Goal: Information Seeking & Learning: Learn about a topic

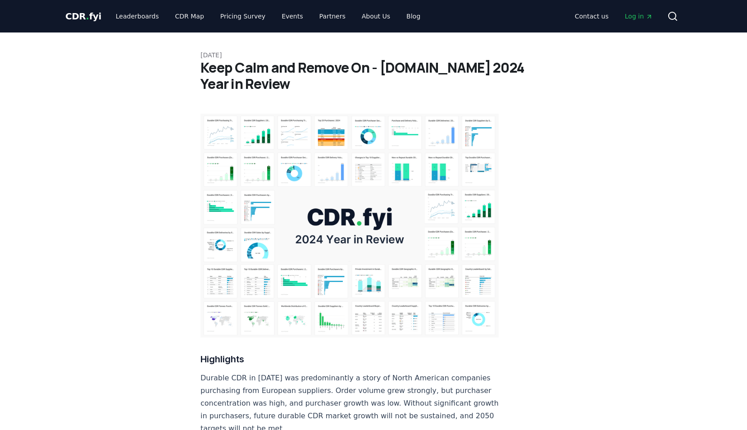
click at [321, 206] on img at bounding box center [350, 226] width 298 height 224
click at [451, 221] on img at bounding box center [350, 226] width 298 height 224
click at [243, 167] on img at bounding box center [350, 226] width 298 height 224
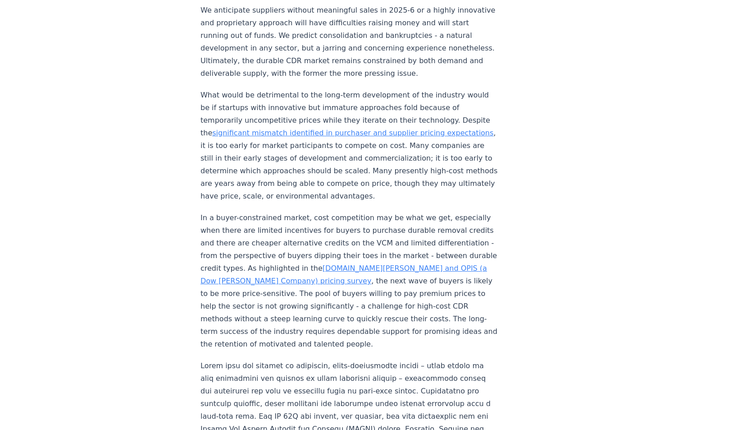
scroll to position [857, 0]
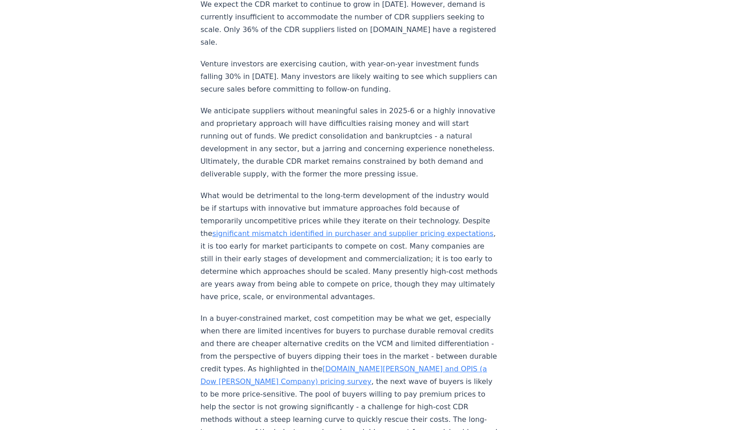
click at [282, 229] on link "significant mismatch identified in purchaser and supplier pricing expectations" at bounding box center [352, 233] width 281 height 9
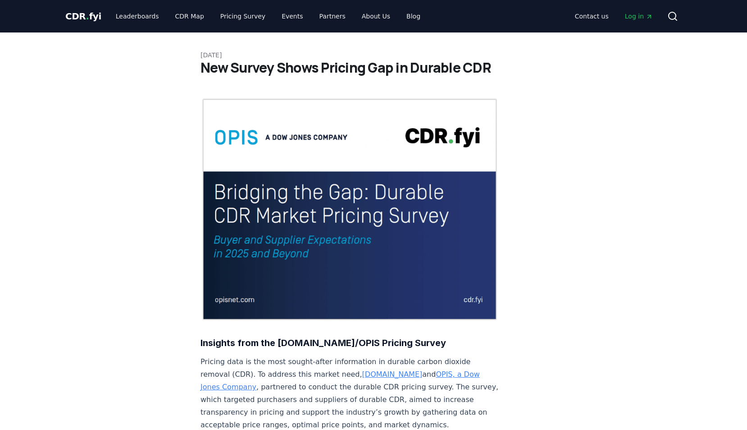
click at [253, 176] on img at bounding box center [350, 209] width 298 height 224
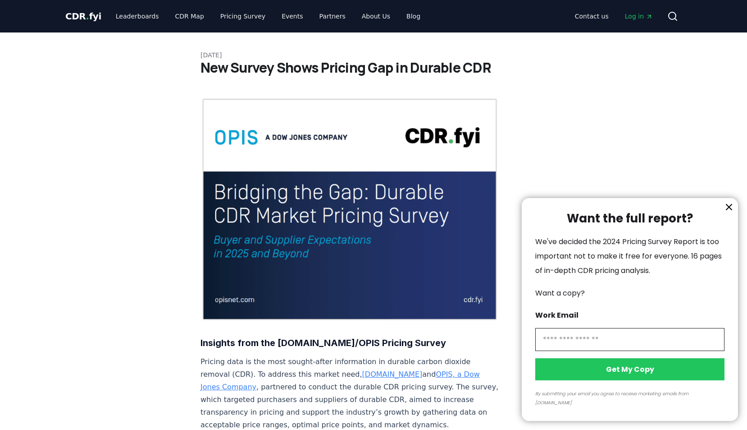
click at [601, 342] on input "information" at bounding box center [630, 339] width 189 height 23
click at [536, 259] on div "Want the full report? We've decided the 2024 Pricing Survey Report is too impor…" at bounding box center [630, 309] width 216 height 223
click at [614, 351] on input "information" at bounding box center [630, 339] width 189 height 23
type input "**********"
click at [658, 380] on button "Get My Copy" at bounding box center [630, 369] width 189 height 22
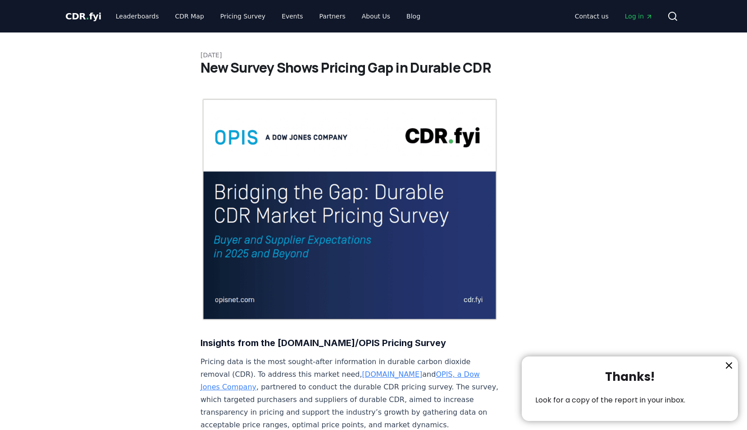
click at [733, 358] on div "Thanks! Look for a copy of the report in your inbox." at bounding box center [630, 388] width 216 height 64
click at [730, 364] on icon "information" at bounding box center [729, 365] width 11 height 11
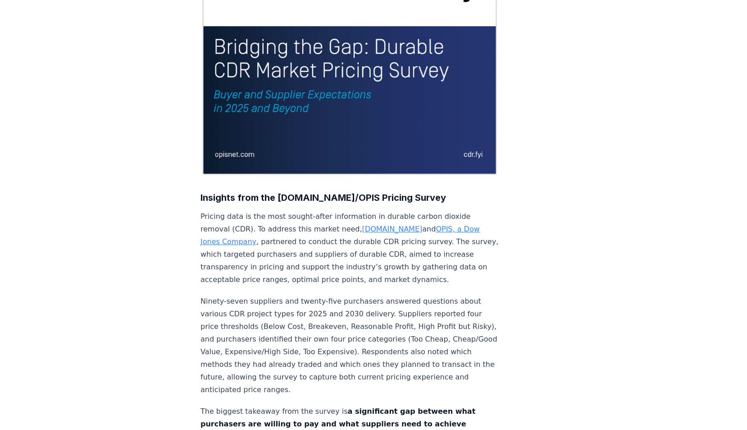
scroll to position [316, 0]
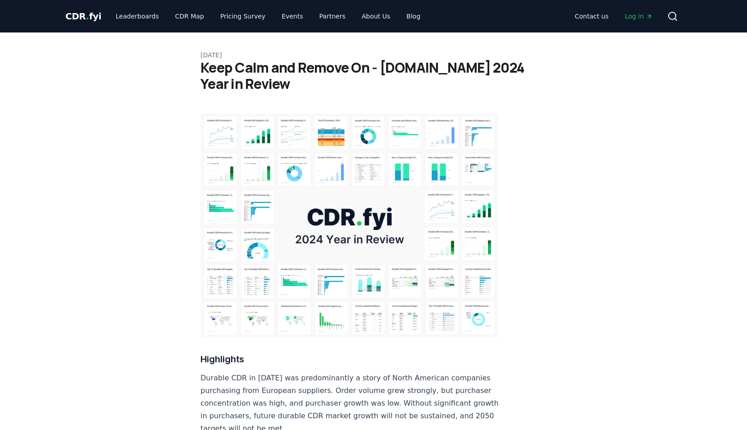
click at [86, 17] on span "." at bounding box center [87, 16] width 3 height 11
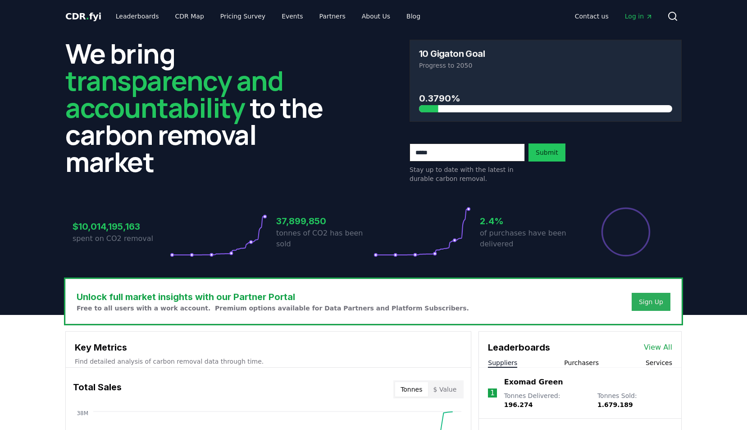
click at [657, 299] on div "Sign Up" at bounding box center [651, 301] width 24 height 9
click at [186, 18] on link "CDR Map" at bounding box center [189, 16] width 43 height 16
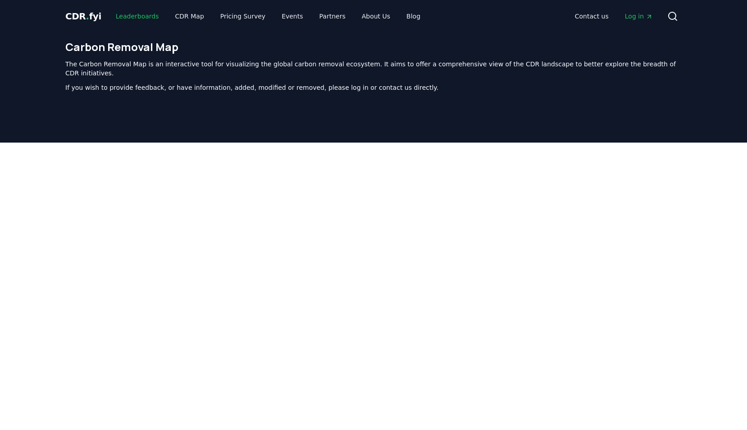
click at [143, 14] on link "Leaderboards" at bounding box center [138, 16] width 58 height 16
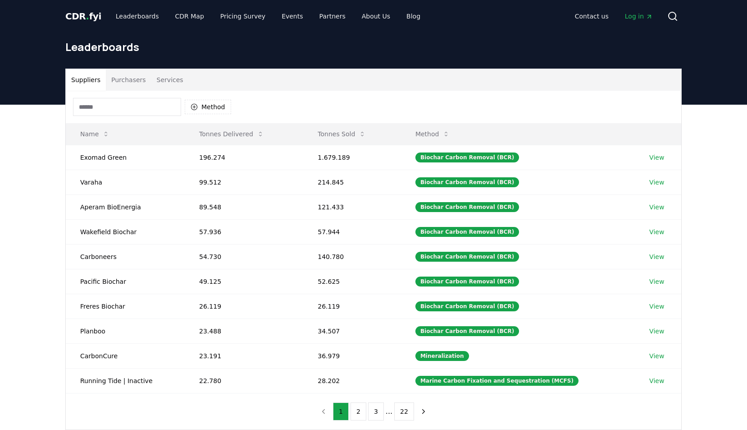
click at [115, 78] on button "Purchasers" at bounding box center [129, 80] width 46 height 22
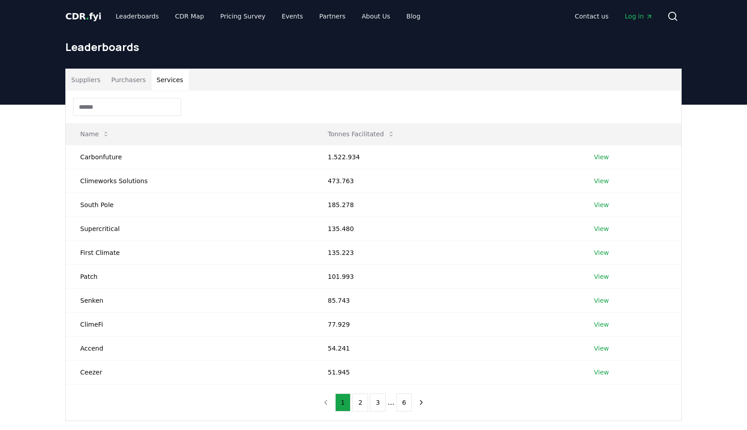
click at [165, 80] on button "Services" at bounding box center [169, 80] width 37 height 22
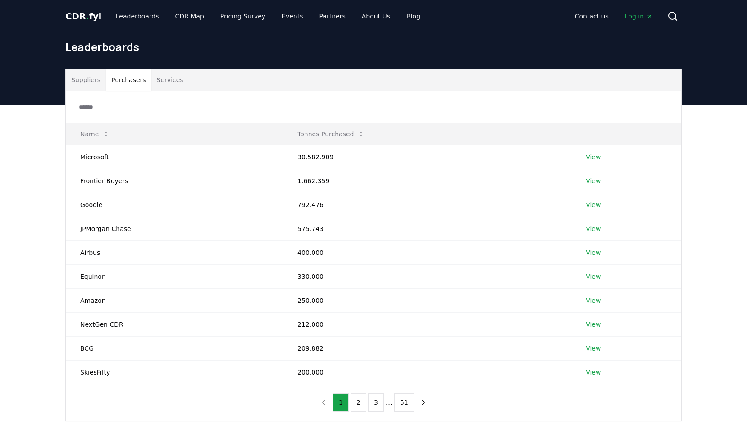
click at [114, 82] on button "Purchasers" at bounding box center [129, 80] width 46 height 22
click at [95, 279] on td "Equinor" at bounding box center [174, 276] width 217 height 24
click at [595, 276] on link "View" at bounding box center [593, 276] width 15 height 9
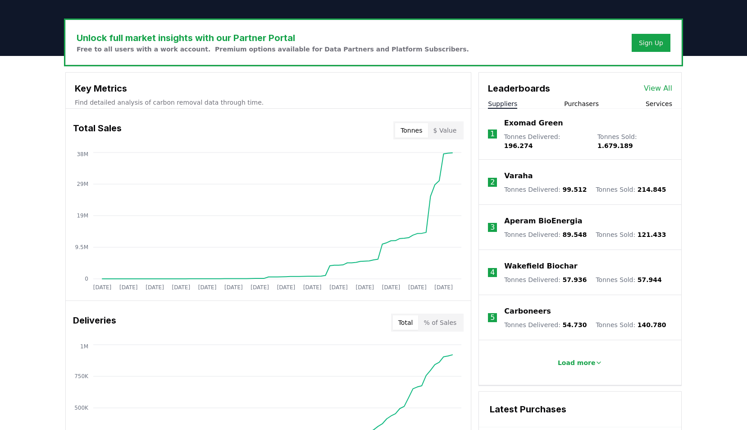
scroll to position [406, 0]
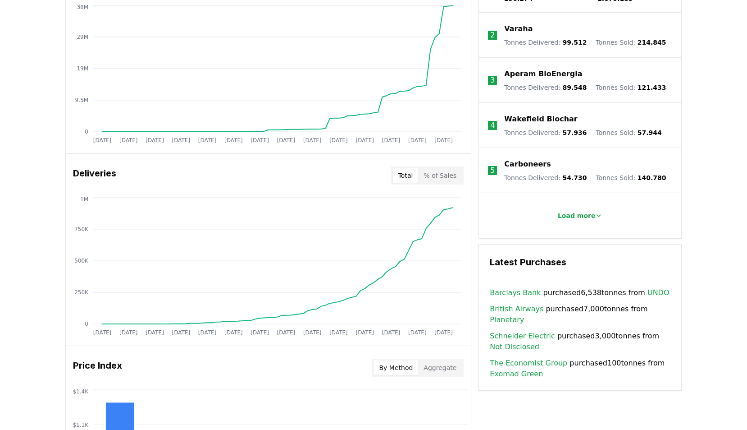
click at [426, 179] on button "% of Sales" at bounding box center [440, 175] width 44 height 14
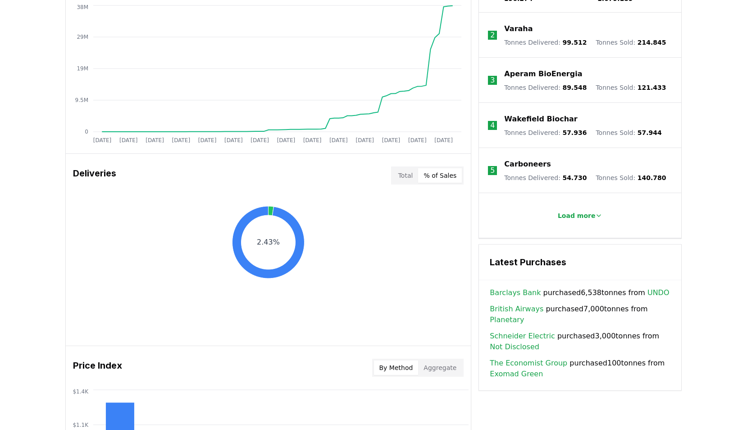
click at [400, 179] on button "Total" at bounding box center [406, 175] width 26 height 14
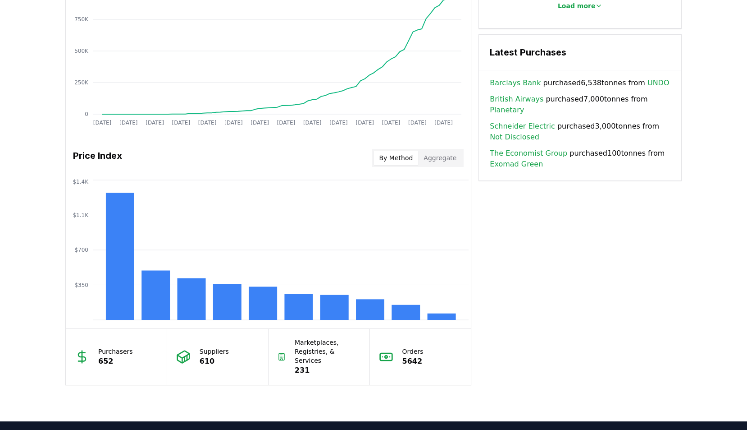
scroll to position [631, 0]
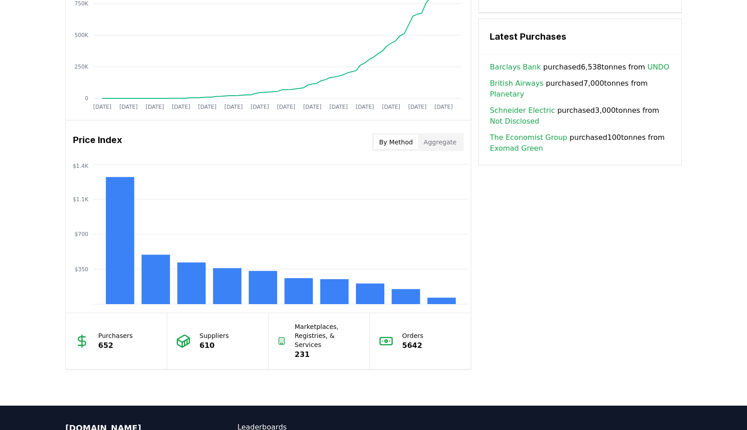
click at [445, 143] on button "Aggregate" at bounding box center [440, 142] width 44 height 14
click at [400, 142] on button "By Method" at bounding box center [396, 142] width 45 height 14
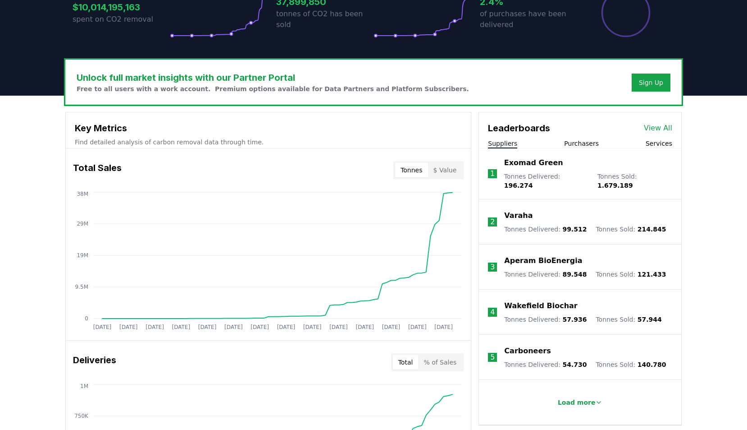
scroll to position [246, 0]
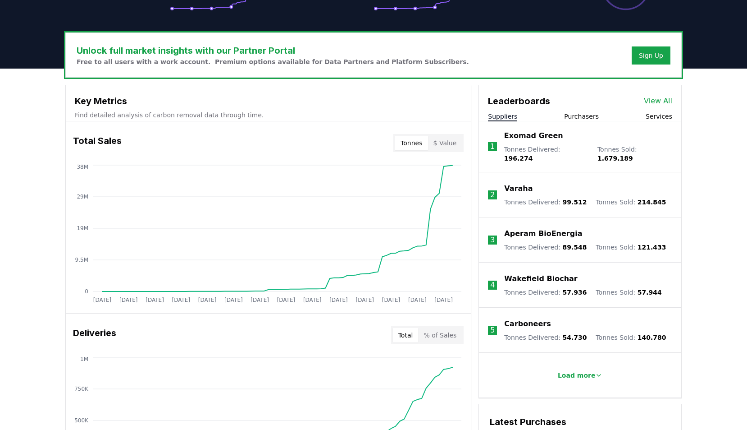
click at [520, 134] on p "Exomad Green" at bounding box center [533, 135] width 59 height 11
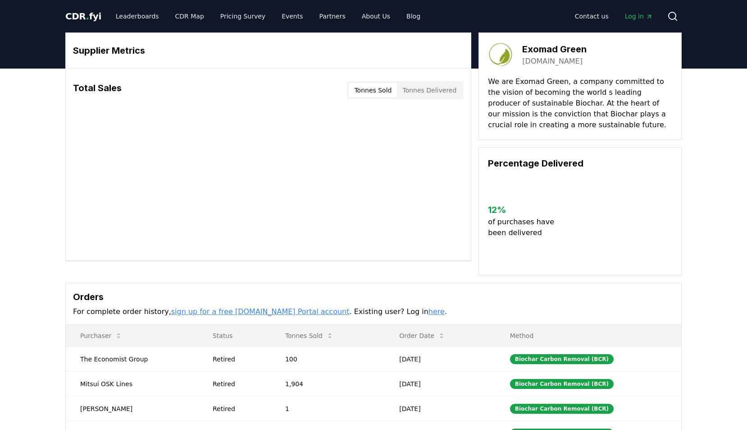
scroll to position [222, 0]
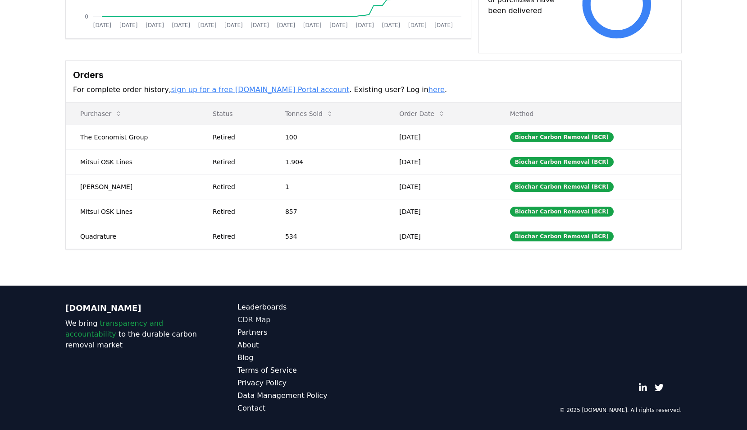
click at [262, 322] on link "CDR Map" at bounding box center [306, 319] width 136 height 11
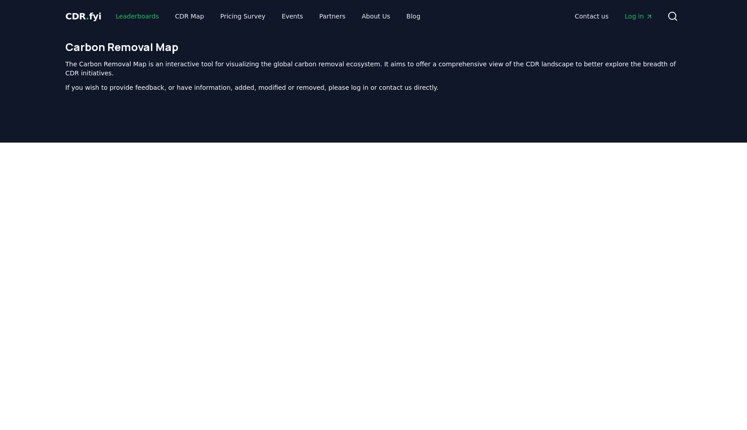
click at [137, 17] on link "Leaderboards" at bounding box center [138, 16] width 58 height 16
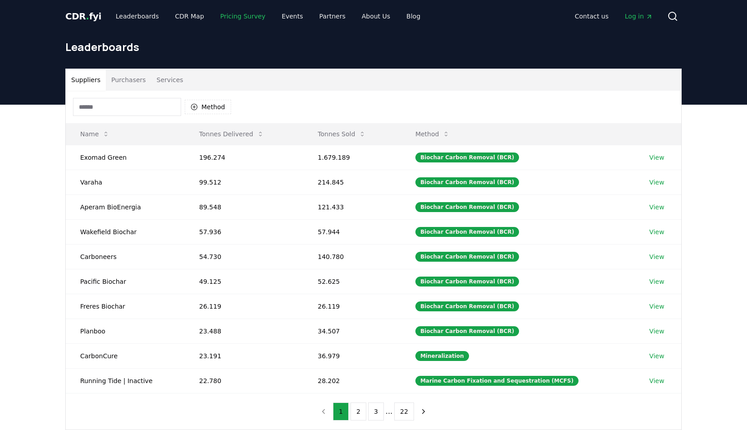
click at [231, 14] on link "Pricing Survey" at bounding box center [243, 16] width 60 height 16
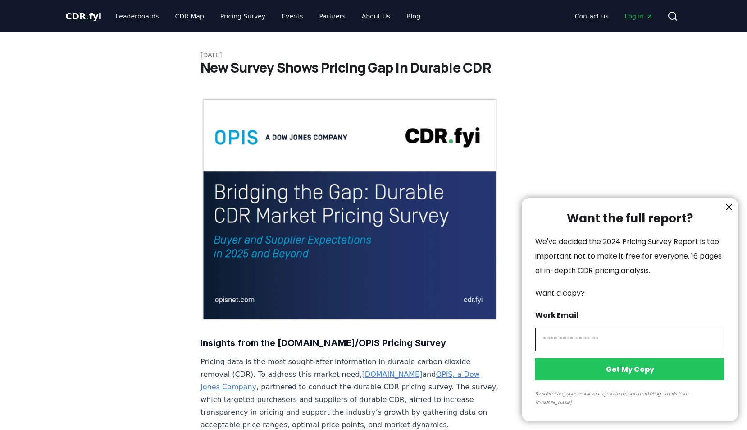
click at [260, 176] on div at bounding box center [373, 215] width 747 height 430
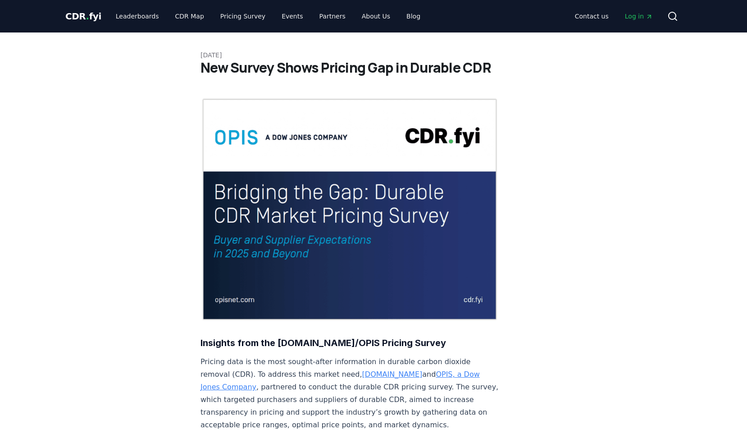
click at [351, 224] on img at bounding box center [350, 209] width 298 height 224
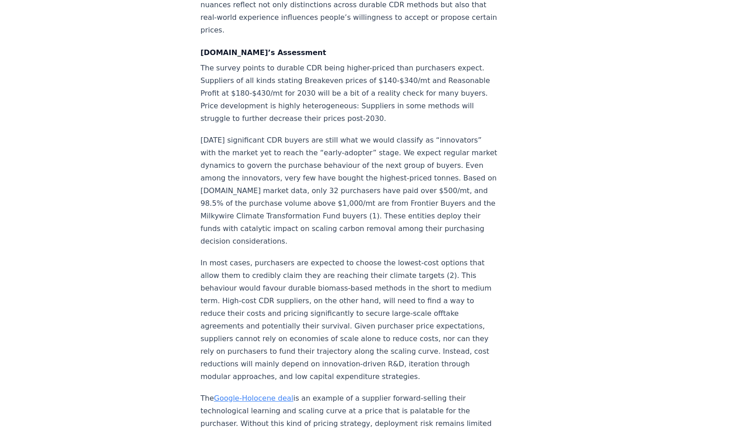
scroll to position [1352, 0]
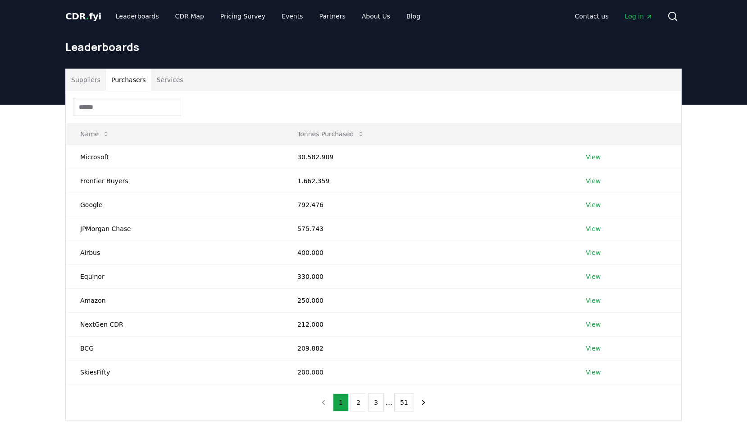
click at [115, 71] on button "Purchasers" at bounding box center [129, 80] width 46 height 22
click at [165, 80] on button "Services" at bounding box center [169, 80] width 37 height 22
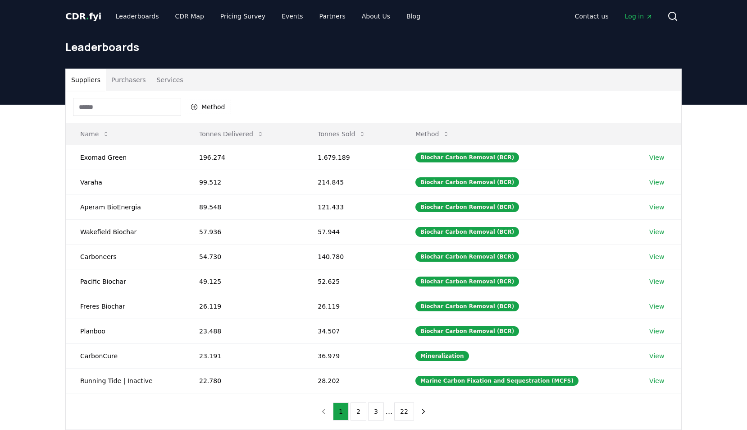
click at [86, 81] on button "Suppliers" at bounding box center [86, 80] width 40 height 22
click at [124, 79] on button "Purchasers" at bounding box center [129, 80] width 46 height 22
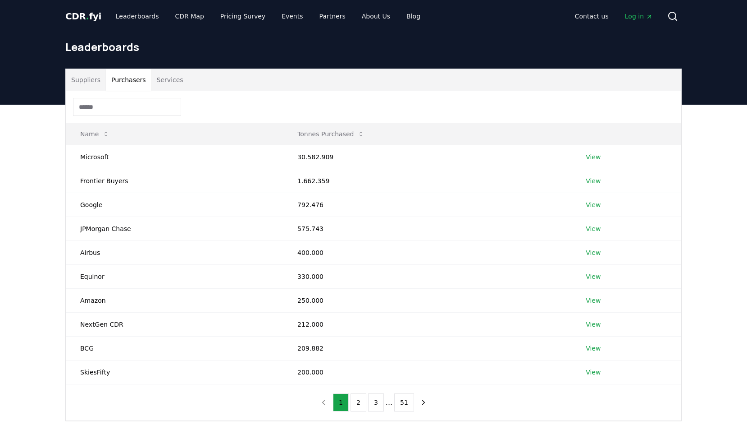
click at [86, 86] on button "Suppliers" at bounding box center [86, 80] width 40 height 22
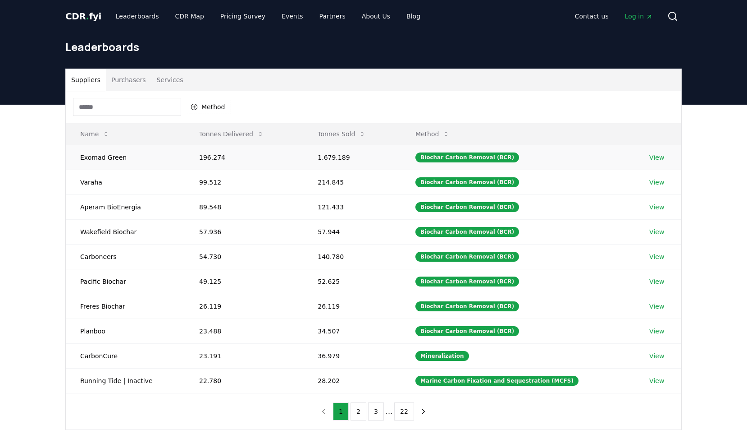
click at [90, 156] on td "Exomad Green" at bounding box center [125, 157] width 119 height 25
copy td "Exomad Green"
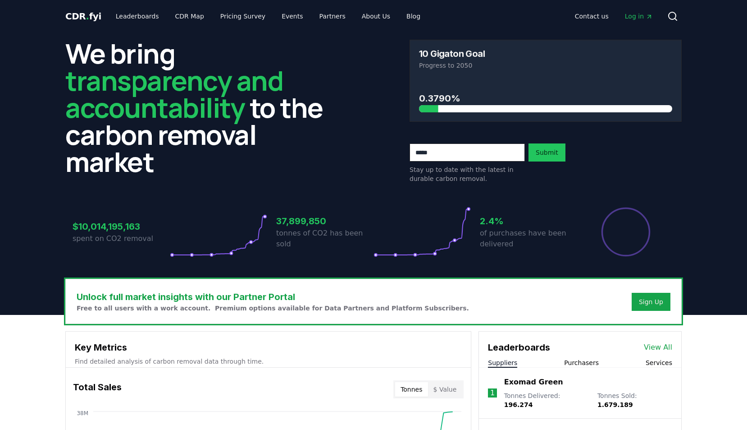
click at [86, 225] on h3 "$10,014,195,163" at bounding box center [121, 227] width 97 height 14
drag, startPoint x: 86, startPoint y: 225, endPoint x: 91, endPoint y: 237, distance: 13.1
click at [91, 237] on p "spent on CO2 removal" at bounding box center [121, 238] width 97 height 11
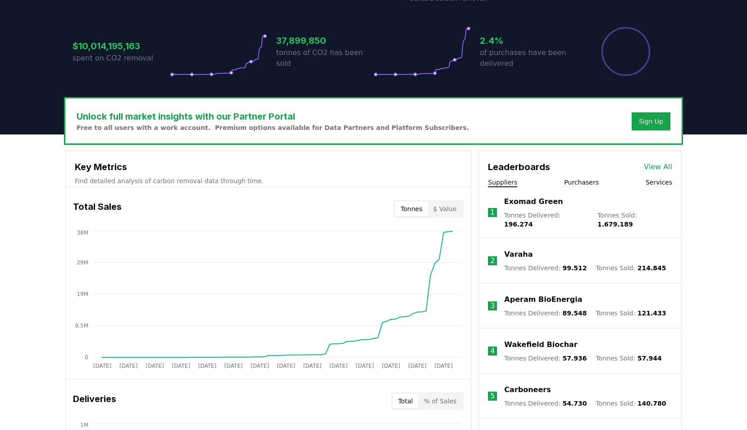
click at [444, 211] on button "$ Value" at bounding box center [445, 209] width 34 height 14
click at [416, 210] on button "Tonnes" at bounding box center [411, 209] width 32 height 14
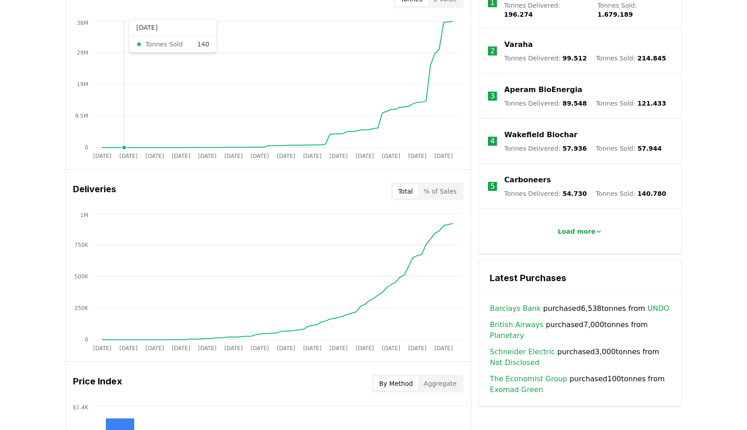
scroll to position [406, 0]
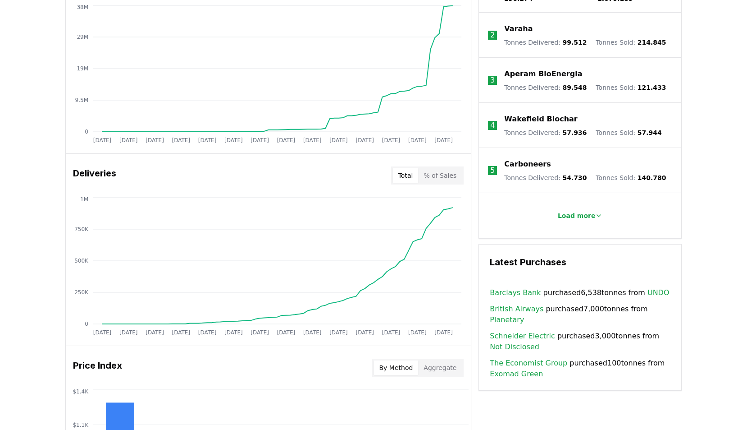
click at [503, 304] on link "British Airways" at bounding box center [517, 308] width 54 height 11
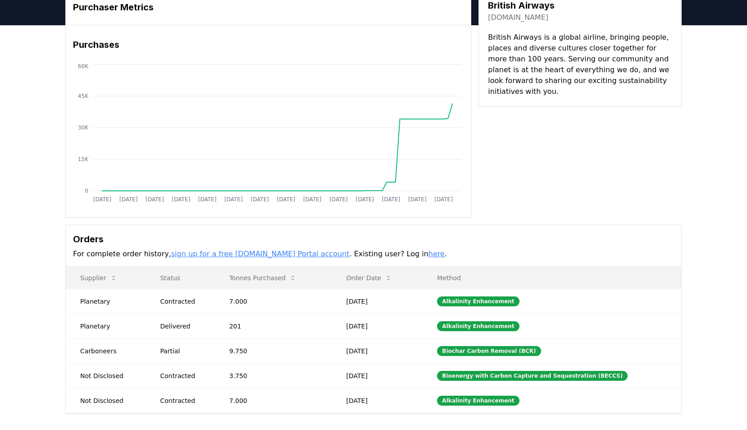
scroll to position [90, 0]
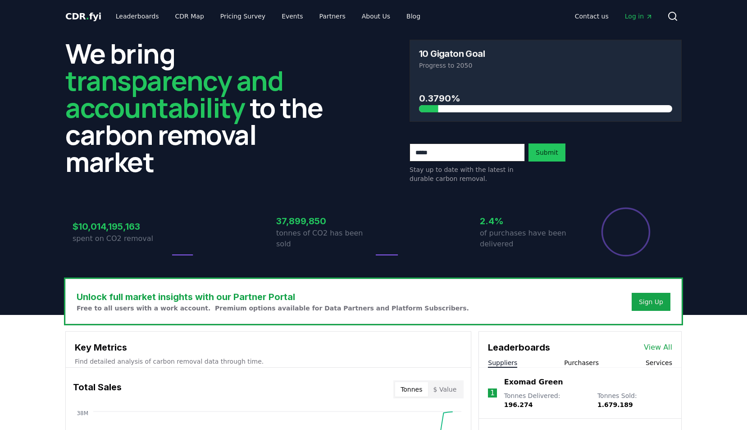
scroll to position [406, 0]
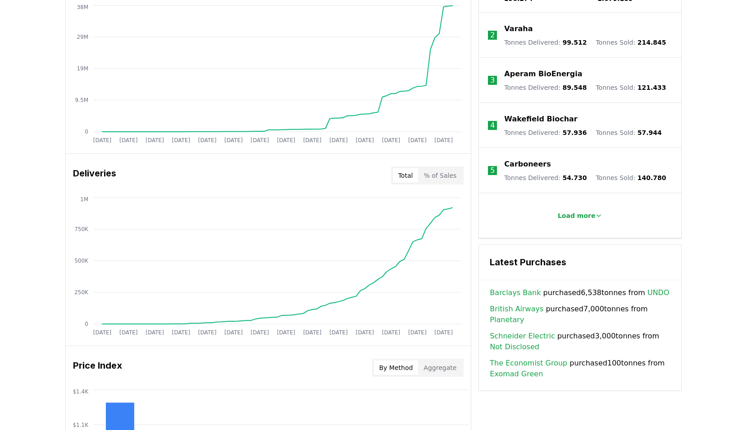
click at [524, 314] on link "Planetary" at bounding box center [507, 319] width 34 height 11
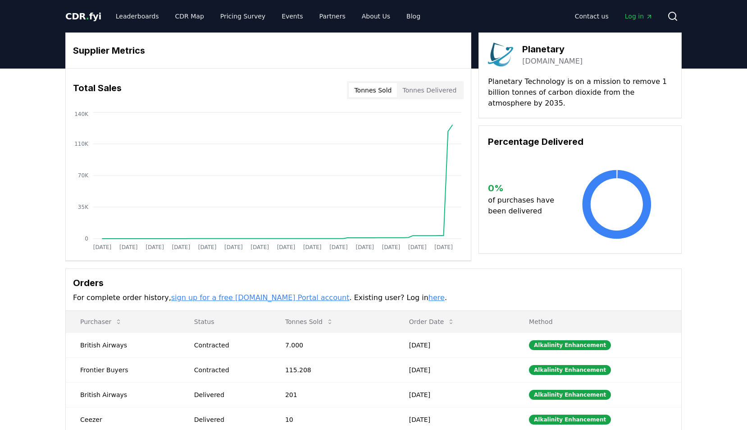
drag, startPoint x: 592, startPoint y: 60, endPoint x: 522, endPoint y: 63, distance: 69.9
click at [522, 63] on div "Planetary [DOMAIN_NAME]" at bounding box center [580, 54] width 184 height 25
copy link "[DOMAIN_NAME]"
drag, startPoint x: 78, startPoint y: 17, endPoint x: 83, endPoint y: 17, distance: 5.0
click at [78, 17] on span "CDR . fyi" at bounding box center [83, 16] width 36 height 11
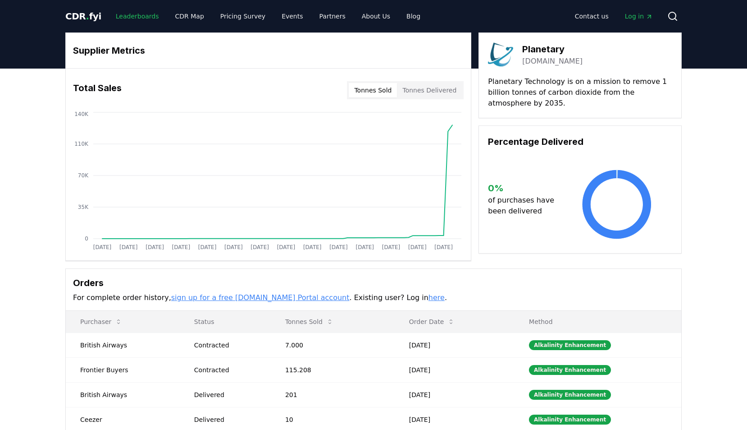
click at [121, 16] on link "Leaderboards" at bounding box center [138, 16] width 58 height 16
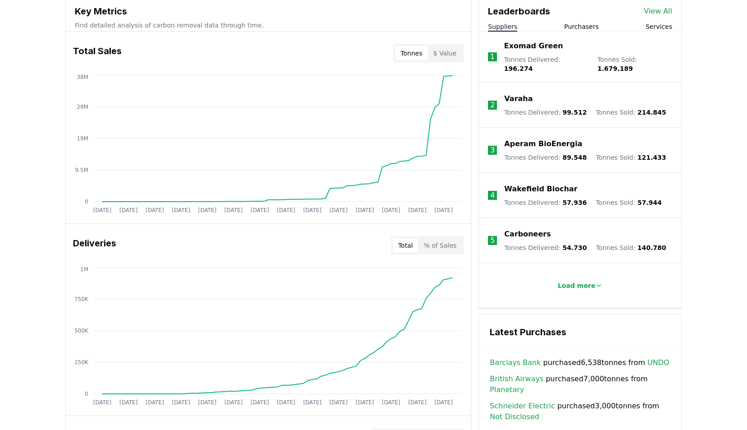
scroll to position [451, 0]
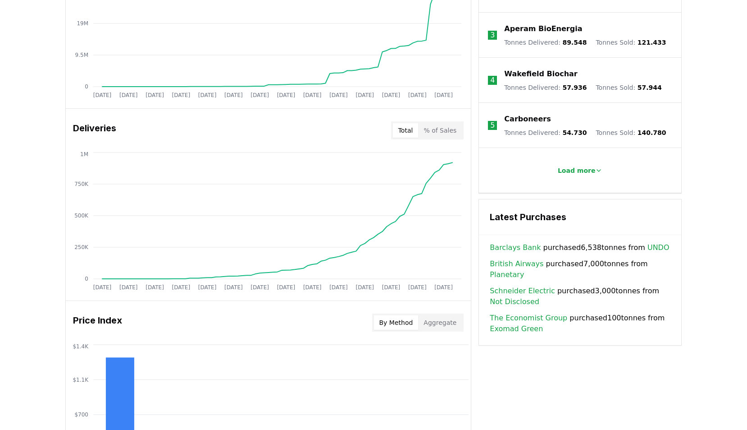
click at [514, 258] on link "British Airways" at bounding box center [517, 263] width 54 height 11
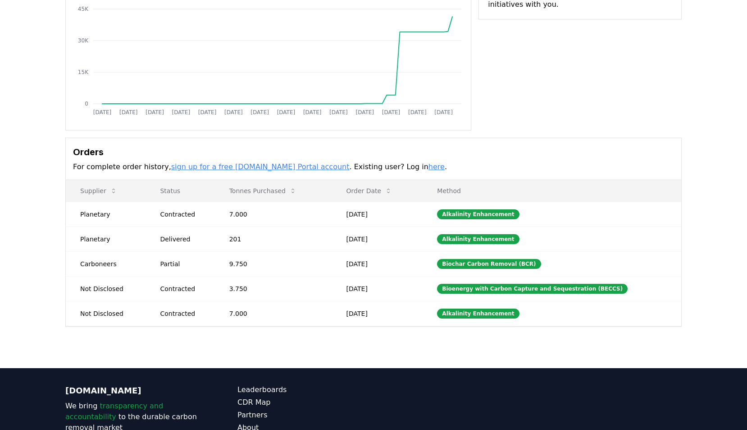
scroll to position [135, 0]
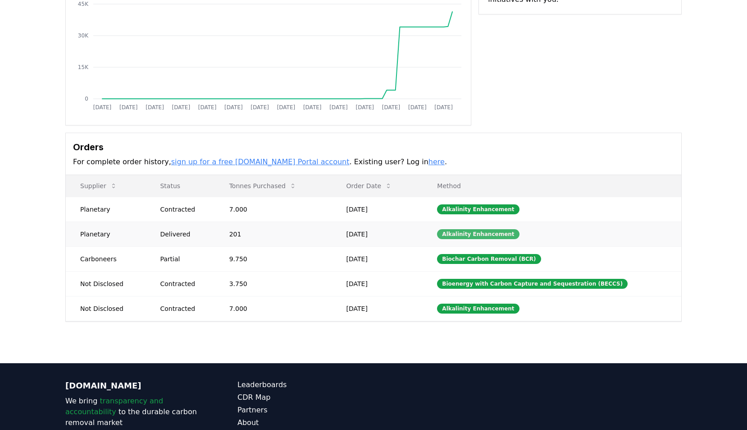
click at [498, 234] on div "Alkalinity Enhancement" at bounding box center [478, 234] width 82 height 10
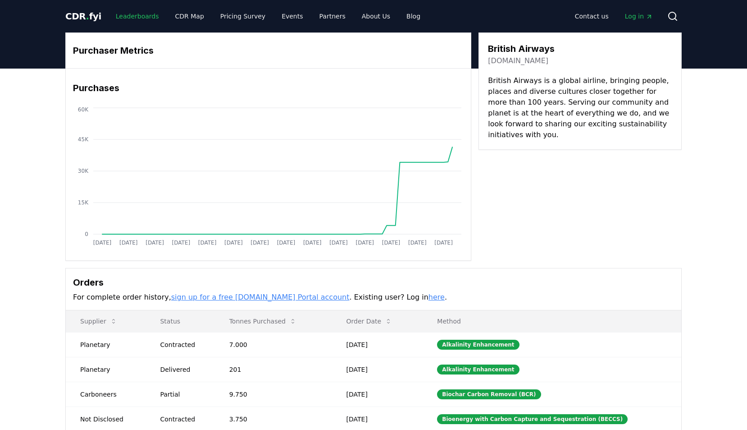
click at [144, 18] on link "Leaderboards" at bounding box center [138, 16] width 58 height 16
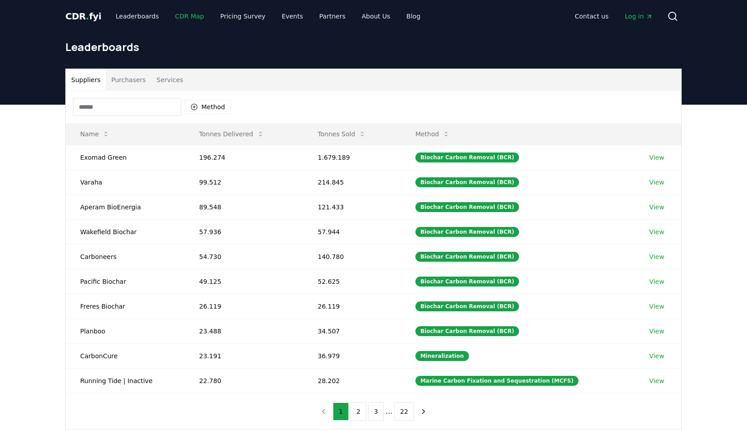
click at [179, 22] on link "CDR Map" at bounding box center [189, 16] width 43 height 16
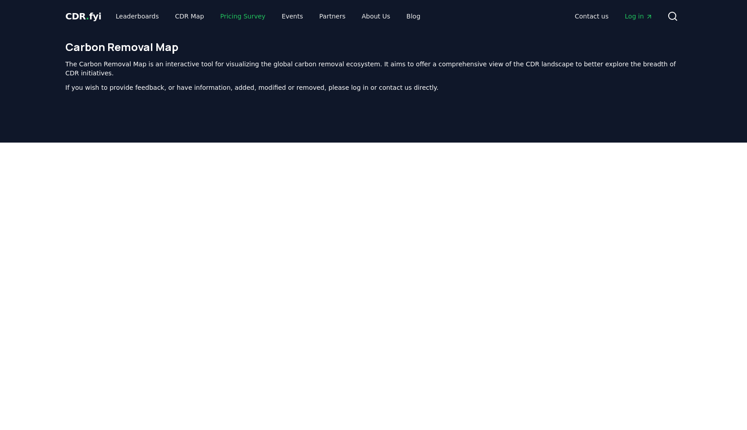
click at [235, 18] on link "Pricing Survey" at bounding box center [243, 16] width 60 height 16
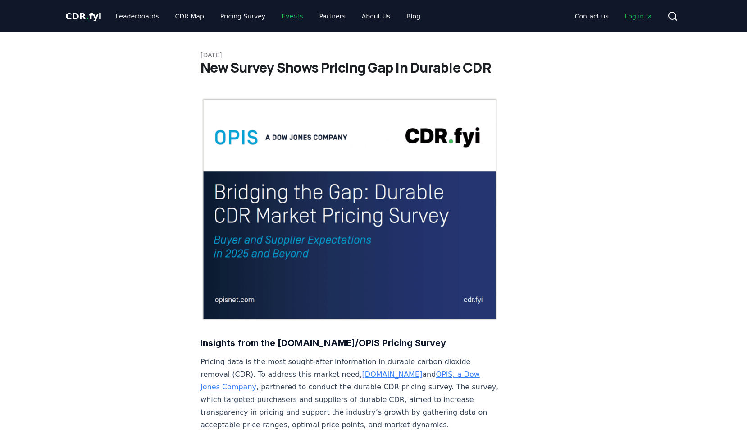
click at [280, 18] on link "Events" at bounding box center [293, 16] width 36 height 16
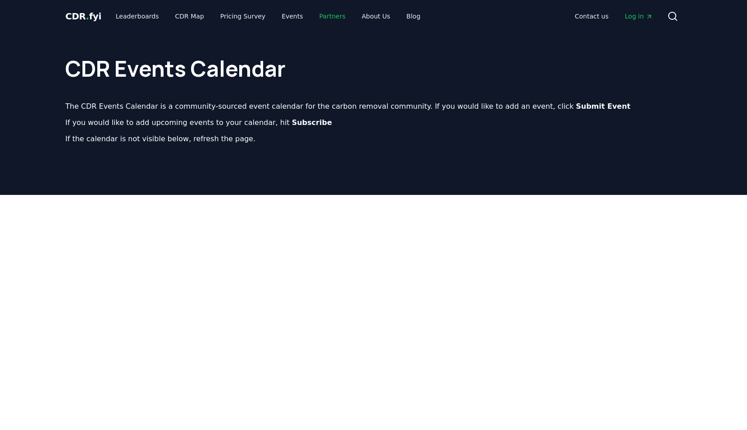
click at [317, 17] on link "Partners" at bounding box center [332, 16] width 41 height 16
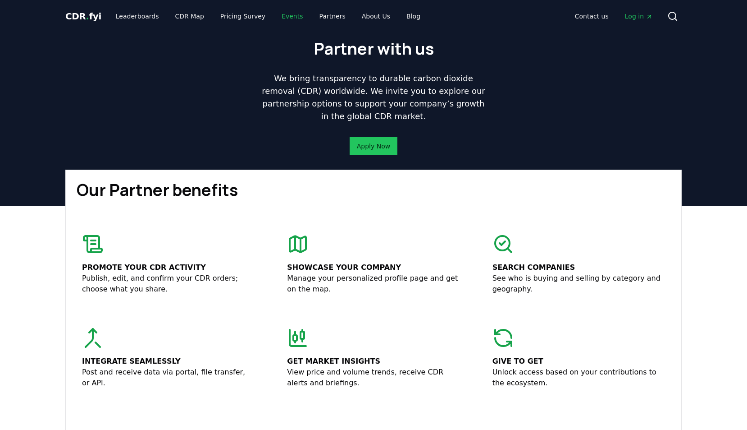
click at [275, 17] on link "Events" at bounding box center [293, 16] width 36 height 16
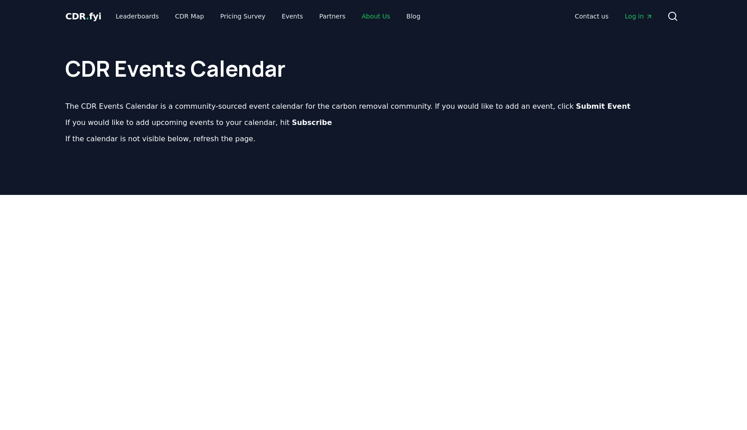
click at [365, 17] on link "About Us" at bounding box center [376, 16] width 43 height 16
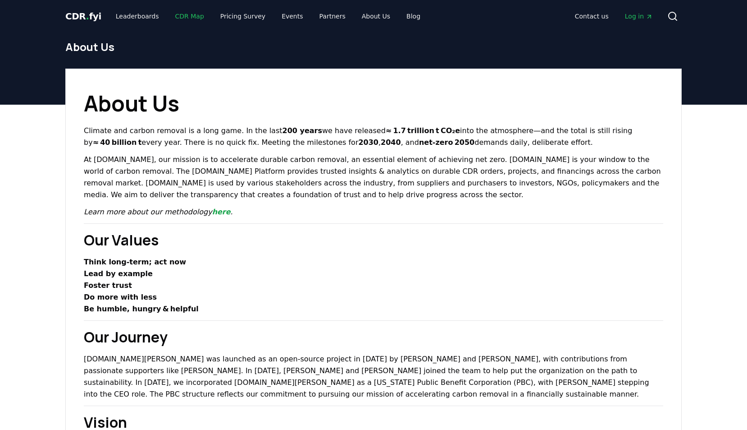
click at [174, 19] on link "CDR Map" at bounding box center [189, 16] width 43 height 16
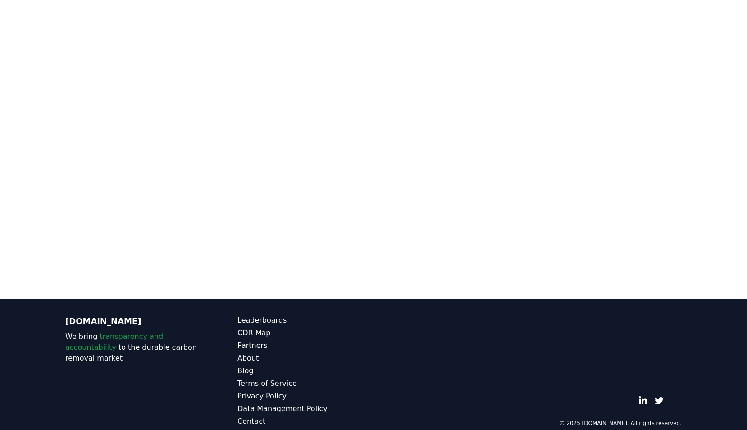
scroll to position [278, 0]
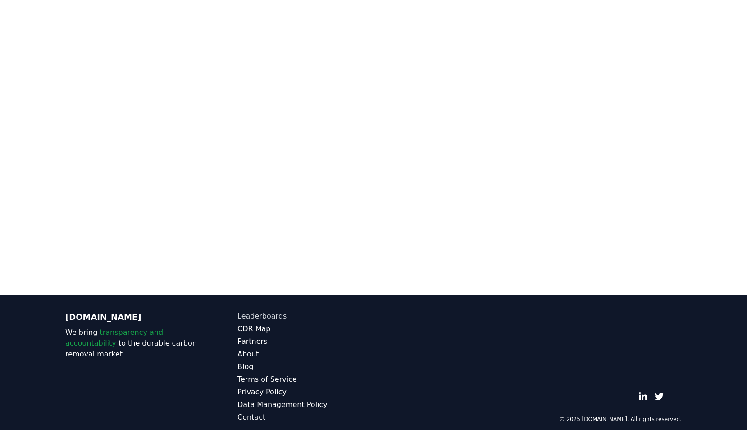
click at [266, 311] on link "Leaderboards" at bounding box center [306, 316] width 136 height 11
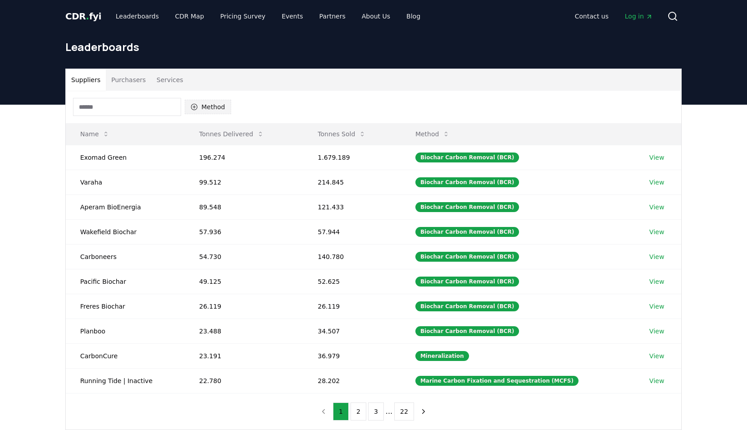
click at [214, 107] on button "Method" at bounding box center [208, 107] width 46 height 14
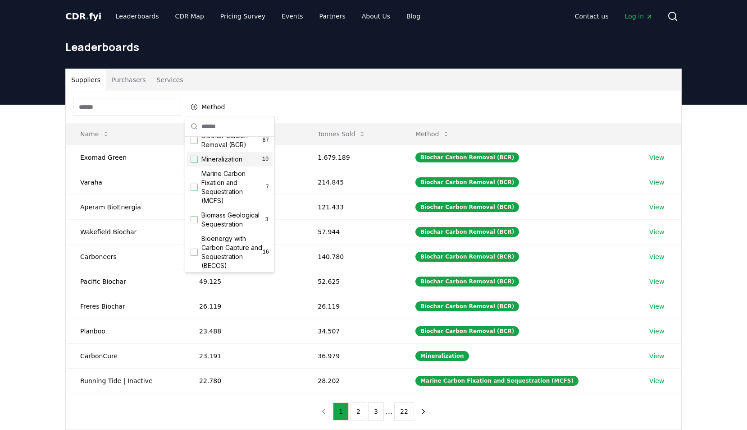
scroll to position [17, 0]
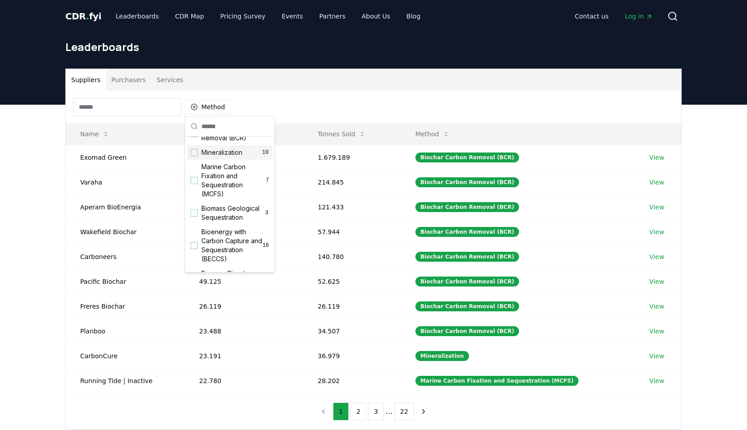
click at [311, 107] on div "Method" at bounding box center [374, 107] width 616 height 32
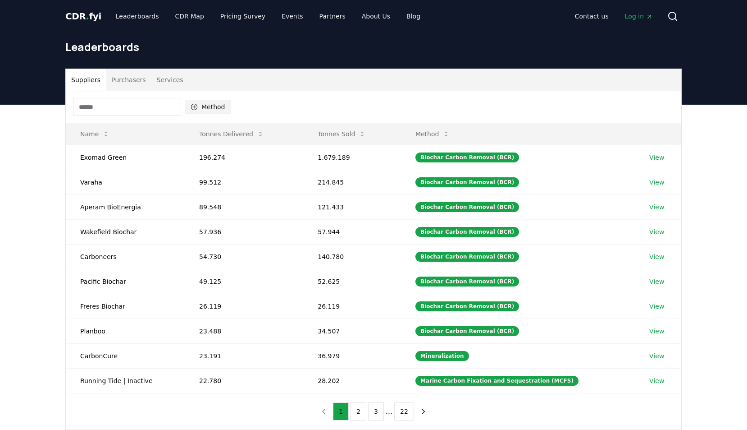
click at [216, 106] on button "Method" at bounding box center [208, 107] width 46 height 14
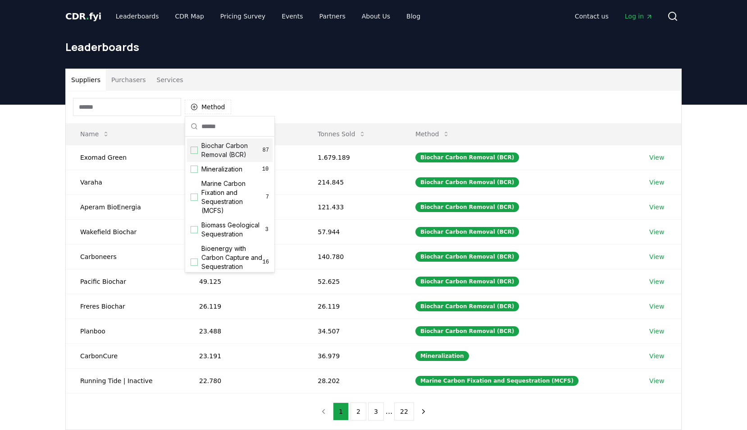
click at [221, 149] on span "Biochar Carbon Removal (BCR)" at bounding box center [232, 150] width 61 height 18
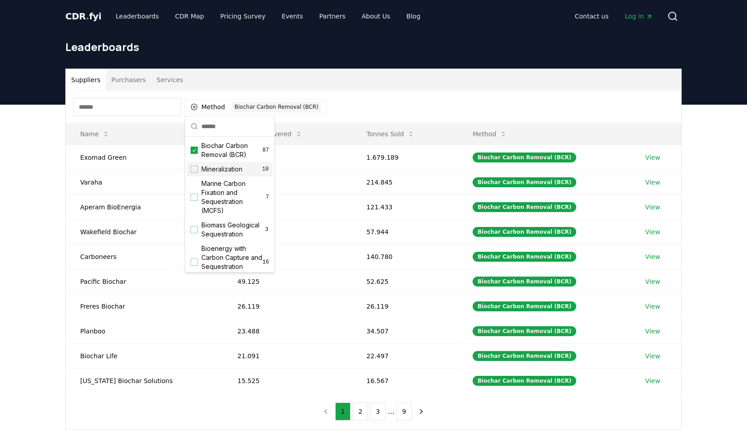
click at [221, 168] on span "Mineralization" at bounding box center [222, 169] width 41 height 9
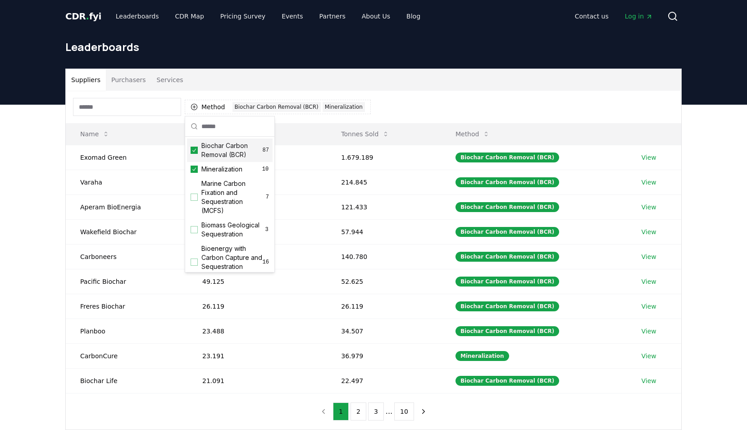
click at [224, 151] on span "Biochar Carbon Removal (BCR)" at bounding box center [232, 150] width 61 height 18
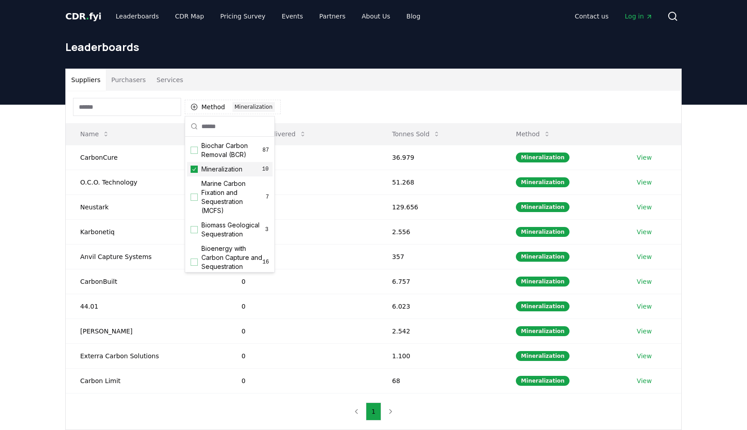
click at [216, 169] on span "Mineralization" at bounding box center [222, 169] width 41 height 9
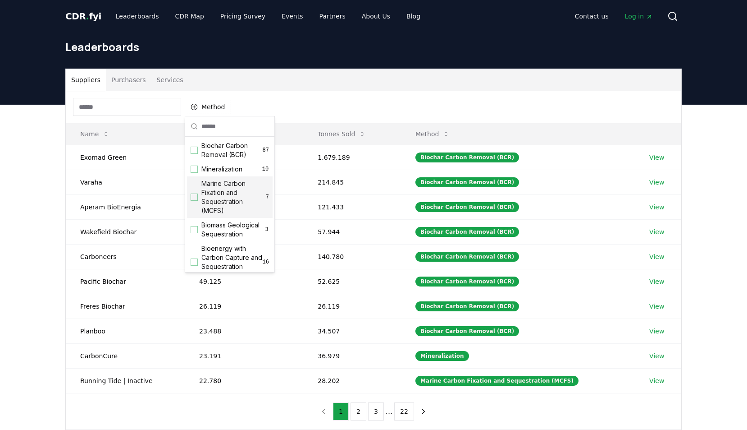
click at [228, 175] on div "Mineralization 10" at bounding box center [230, 169] width 86 height 14
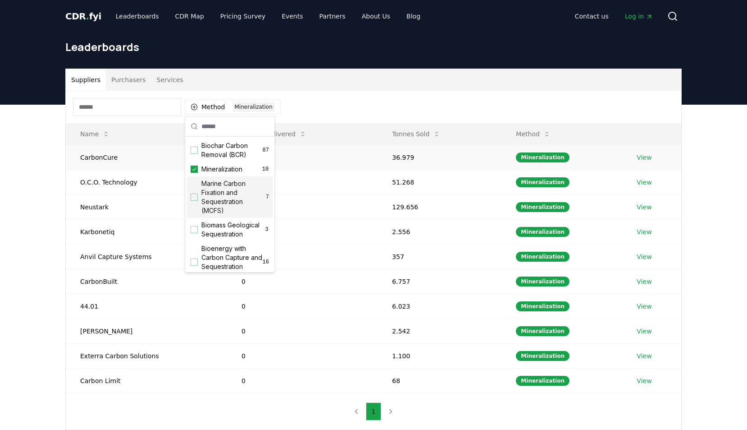
click at [90, 156] on td "CarbonCure" at bounding box center [146, 157] width 161 height 25
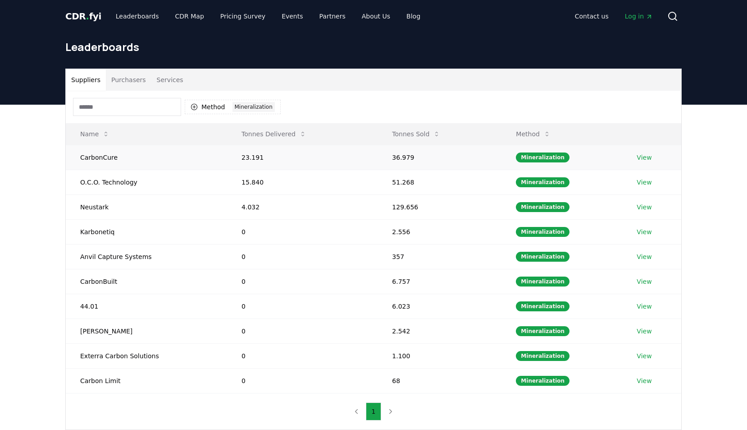
click at [91, 158] on td "CarbonCure" at bounding box center [146, 157] width 161 height 25
click at [637, 157] on link "View" at bounding box center [644, 157] width 15 height 9
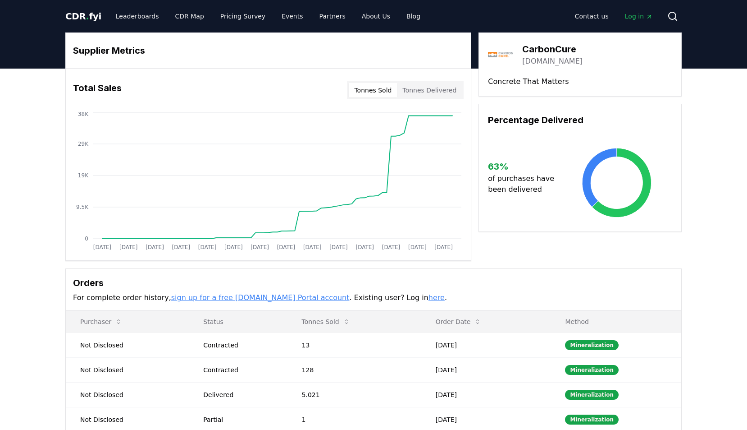
click at [548, 61] on link "[DOMAIN_NAME]" at bounding box center [552, 61] width 60 height 11
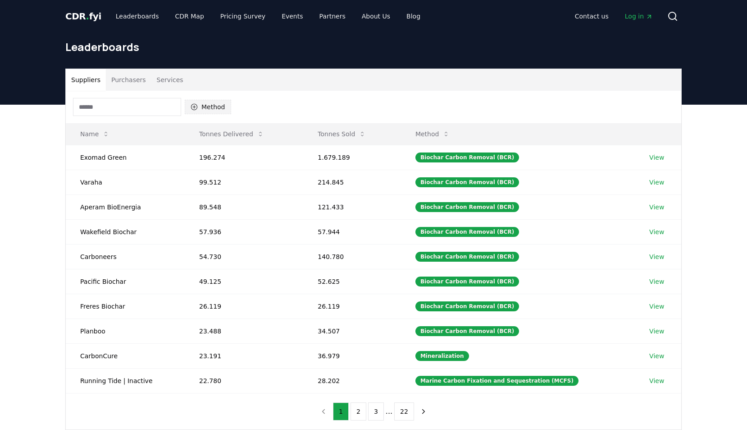
click at [216, 101] on button "Method" at bounding box center [208, 107] width 46 height 14
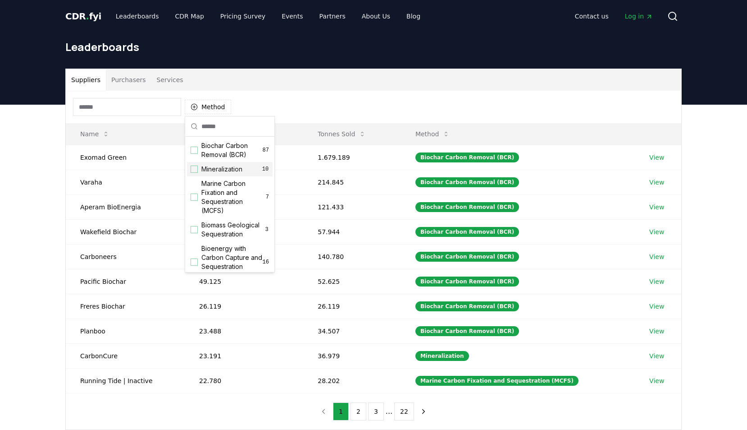
click at [217, 167] on span "Mineralization" at bounding box center [222, 169] width 41 height 9
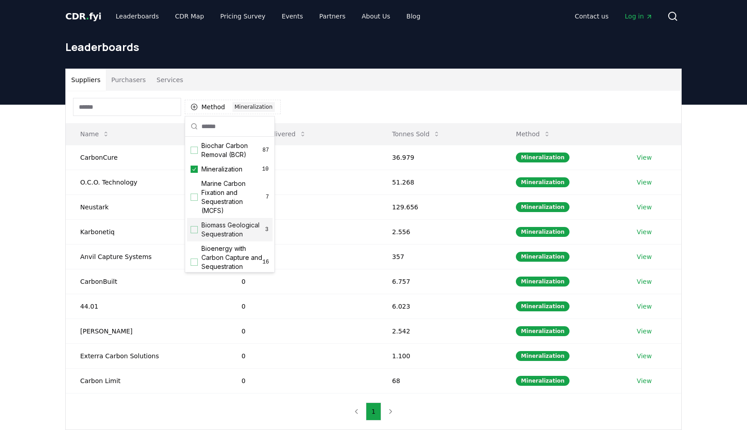
click at [33, 262] on div "Suppliers Purchasers Services Method 1 Mineralization Name Tonnes Delivered Ton…" at bounding box center [373, 285] width 747 height 361
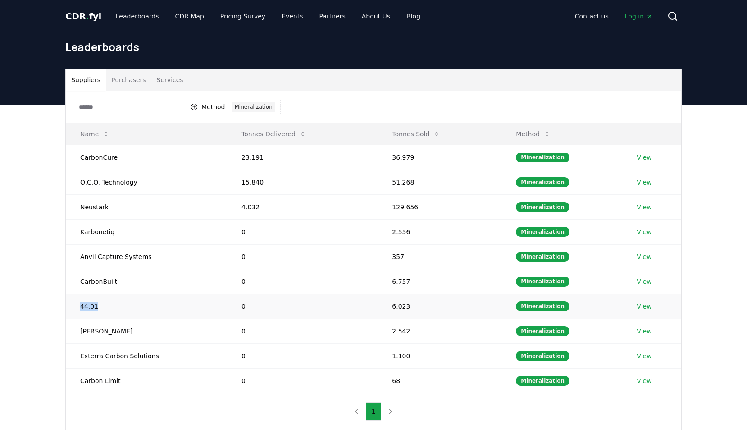
drag, startPoint x: 103, startPoint y: 306, endPoint x: 72, endPoint y: 304, distance: 31.2
click at [72, 304] on td "44.01" at bounding box center [146, 305] width 161 height 25
click at [52, 179] on div "Suppliers Purchasers Services Method 1 Mineralization Name Tonnes Delivered Ton…" at bounding box center [373, 285] width 747 height 361
click at [117, 83] on button "Purchasers" at bounding box center [129, 80] width 46 height 22
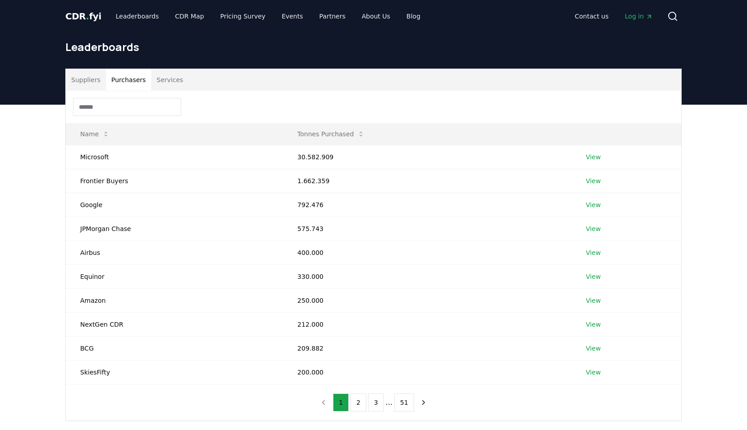
click at [73, 81] on button "Suppliers" at bounding box center [86, 80] width 40 height 22
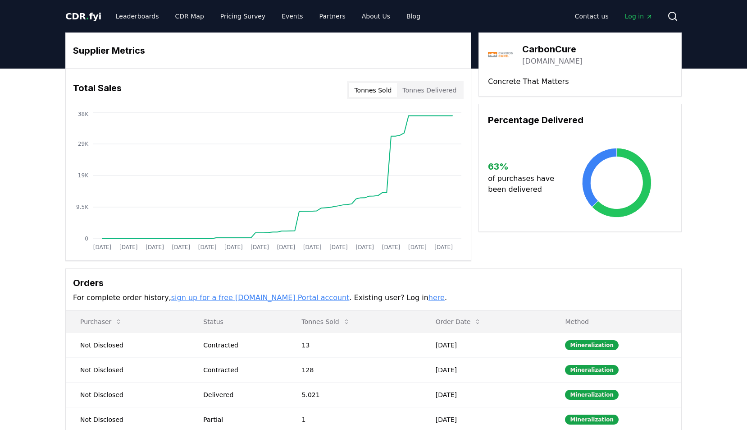
click at [558, 61] on link "carboncure.com" at bounding box center [552, 61] width 60 height 11
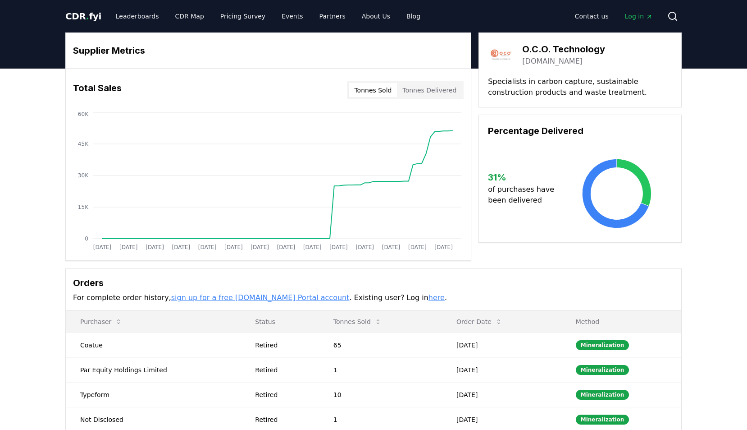
click at [431, 92] on button "Tonnes Delivered" at bounding box center [429, 90] width 65 height 14
click at [379, 90] on button "Tonnes Sold" at bounding box center [373, 90] width 48 height 14
click at [431, 95] on button "Tonnes Delivered" at bounding box center [429, 90] width 65 height 14
click at [384, 90] on button "Tonnes Sold" at bounding box center [373, 90] width 48 height 14
drag, startPoint x: 561, startPoint y: 66, endPoint x: 521, endPoint y: 60, distance: 40.5
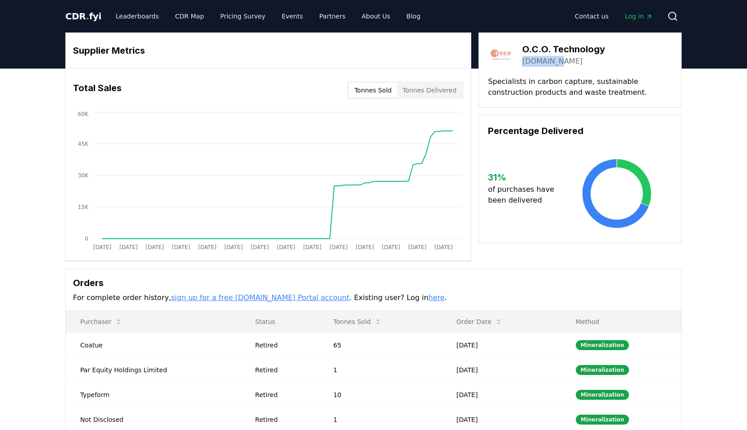
click at [521, 60] on div "O.C.O. Technology oco.co.uk" at bounding box center [580, 54] width 184 height 25
drag, startPoint x: 620, startPoint y: 70, endPoint x: 559, endPoint y: 65, distance: 61.5
click at [619, 69] on div "O.C.O. Technology oco.co.uk Specialists in carbon capture, sustainable construc…" at bounding box center [580, 69] width 203 height 75
click at [543, 62] on link "oco.co.uk" at bounding box center [552, 61] width 60 height 11
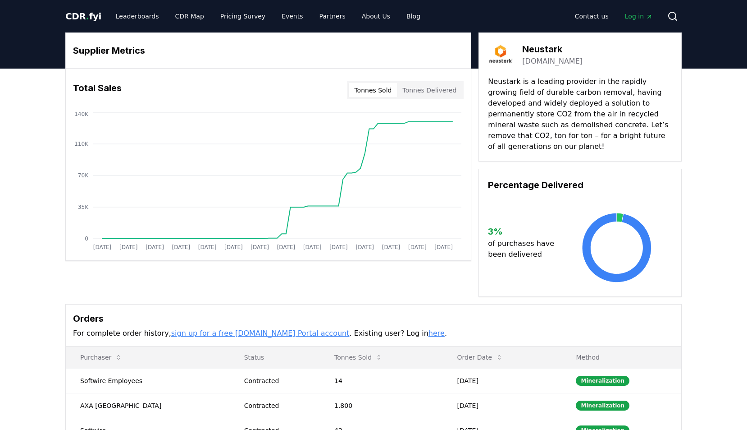
click at [538, 59] on link "[DOMAIN_NAME]" at bounding box center [552, 61] width 60 height 11
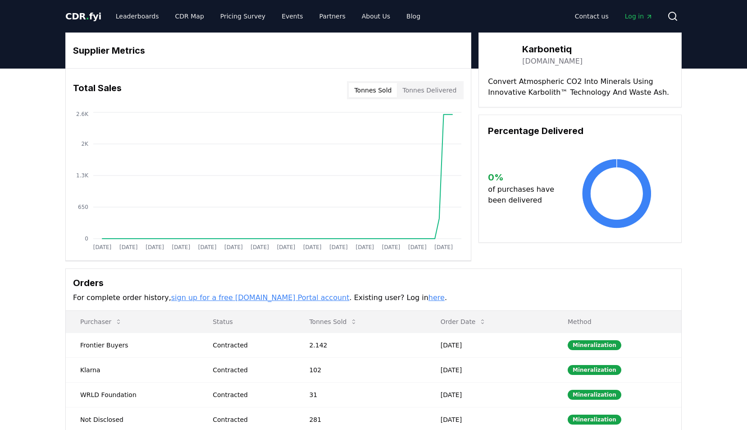
click at [544, 62] on link "[DOMAIN_NAME]" at bounding box center [552, 61] width 60 height 11
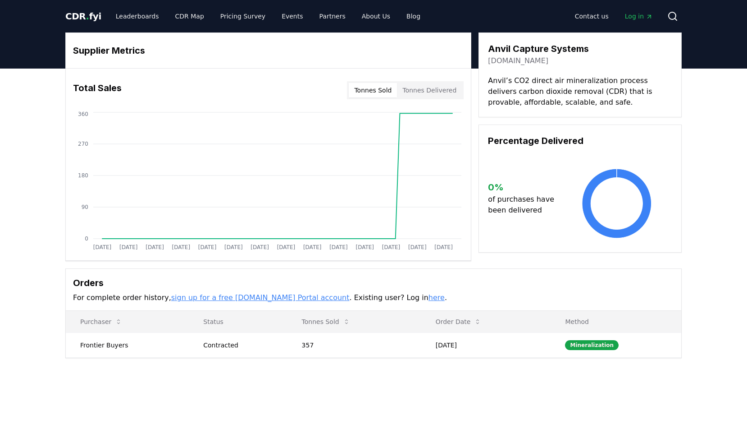
click at [499, 61] on link "anvilcarbon.com" at bounding box center [518, 60] width 60 height 11
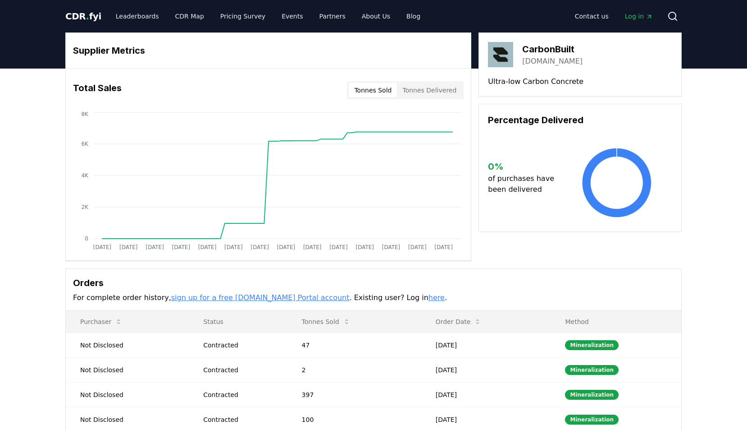
click at [546, 61] on link "[DOMAIN_NAME]" at bounding box center [552, 61] width 60 height 11
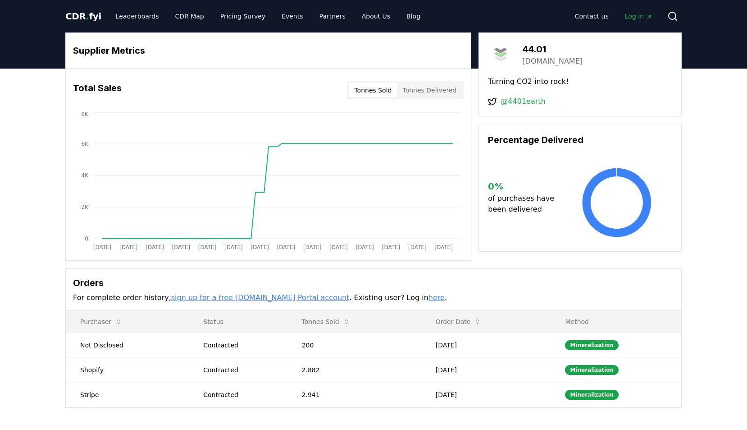
click at [542, 62] on link "4401.earth" at bounding box center [552, 61] width 60 height 11
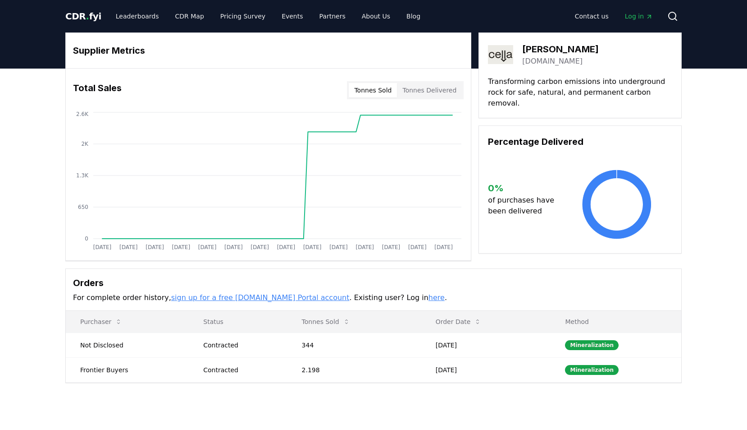
click at [561, 60] on link "[DOMAIN_NAME]" at bounding box center [552, 61] width 60 height 11
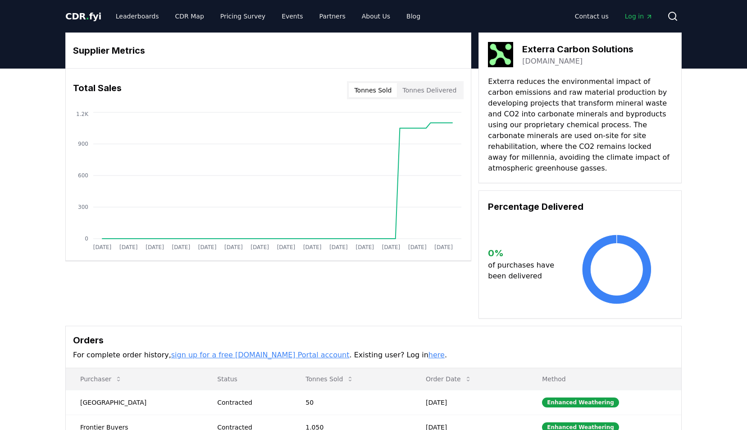
click at [557, 61] on link "[DOMAIN_NAME]" at bounding box center [552, 61] width 60 height 11
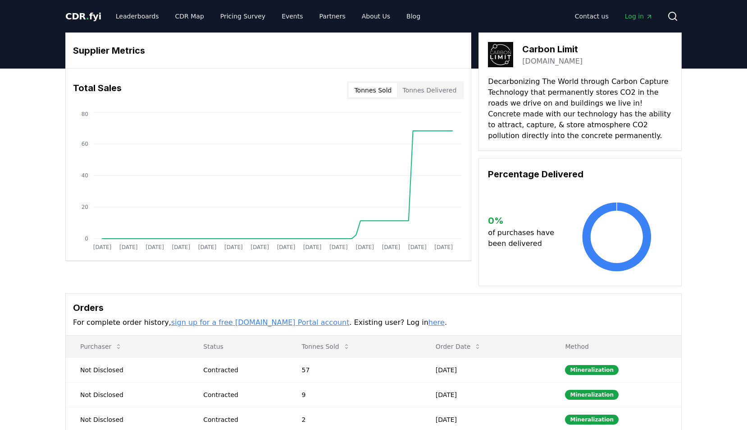
click at [550, 62] on link "[DOMAIN_NAME]" at bounding box center [552, 61] width 60 height 11
